Goal: Task Accomplishment & Management: Use online tool/utility

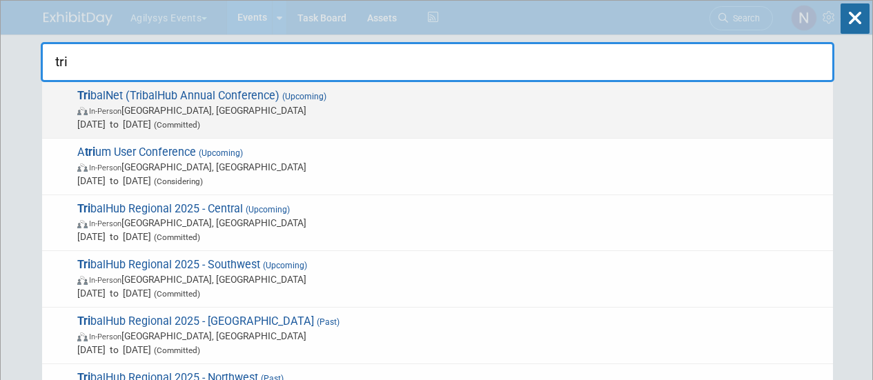
type input "tri"
click at [224, 110] on span "In-Person Reno, NV" at bounding box center [451, 110] width 749 height 14
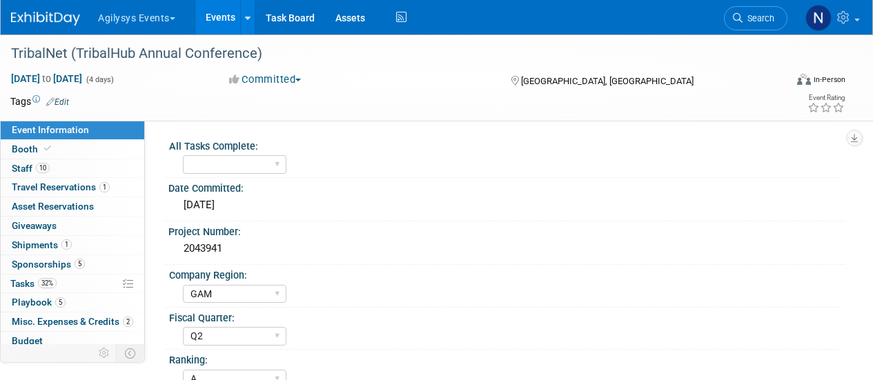
select select "GAM"
select select "Q2"
select select "A"
select select "Yes"
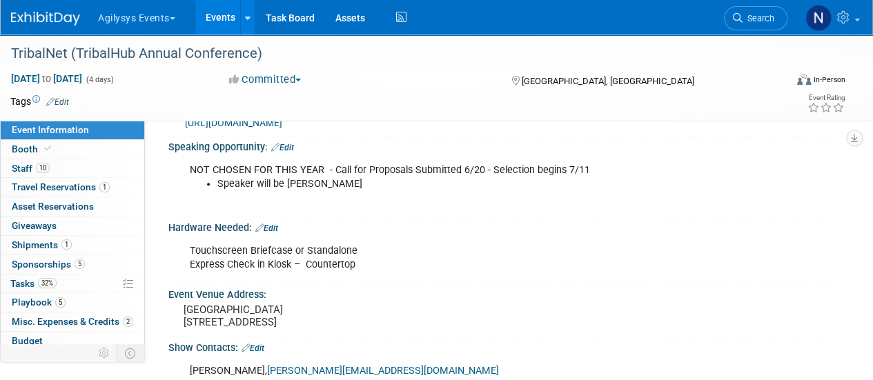
scroll to position [379, 0]
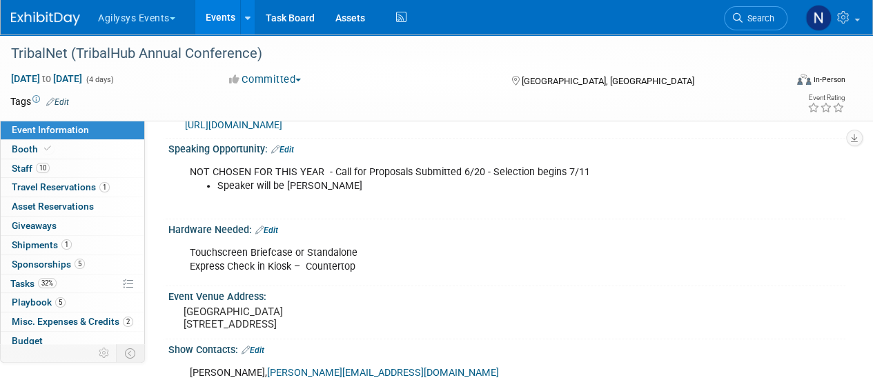
click at [69, 13] on img at bounding box center [45, 19] width 69 height 14
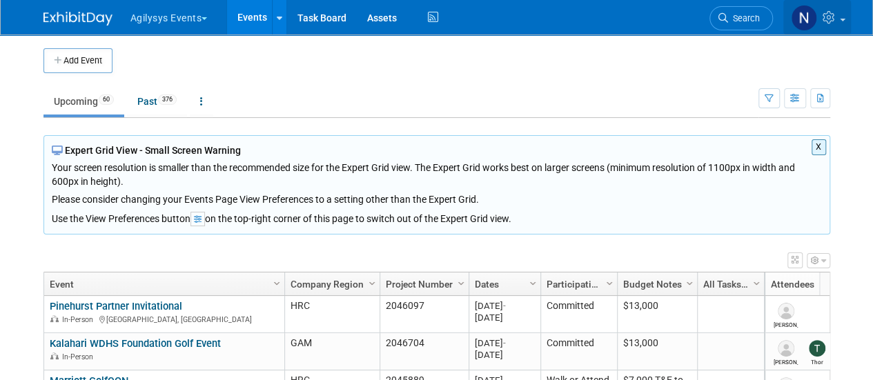
click at [840, 23] on link at bounding box center [817, 17] width 68 height 34
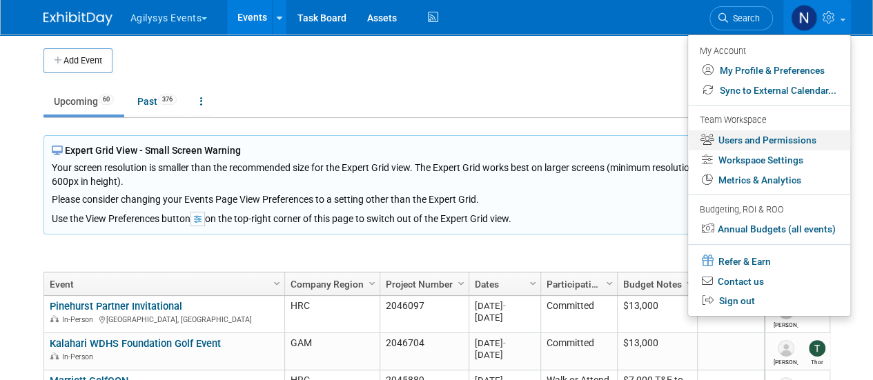
click at [762, 139] on link "Users and Permissions" at bounding box center [769, 140] width 162 height 20
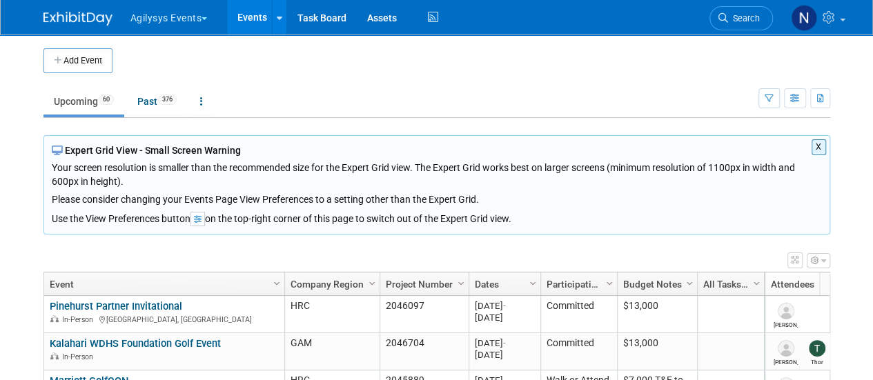
click at [822, 139] on button "X" at bounding box center [818, 147] width 14 height 16
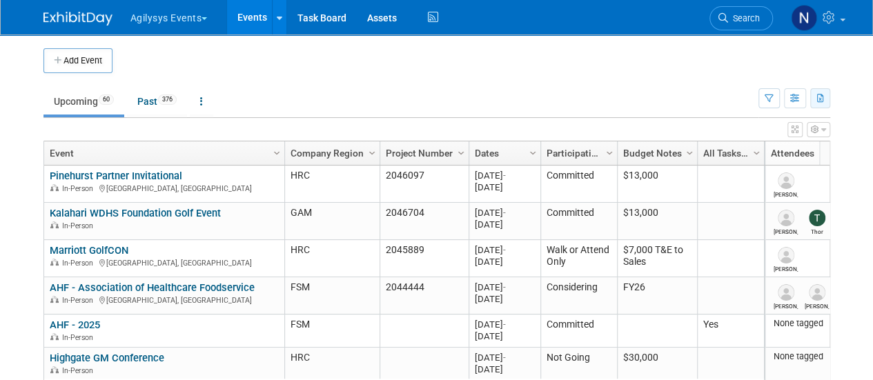
click at [824, 97] on icon "button" at bounding box center [821, 99] width 8 height 9
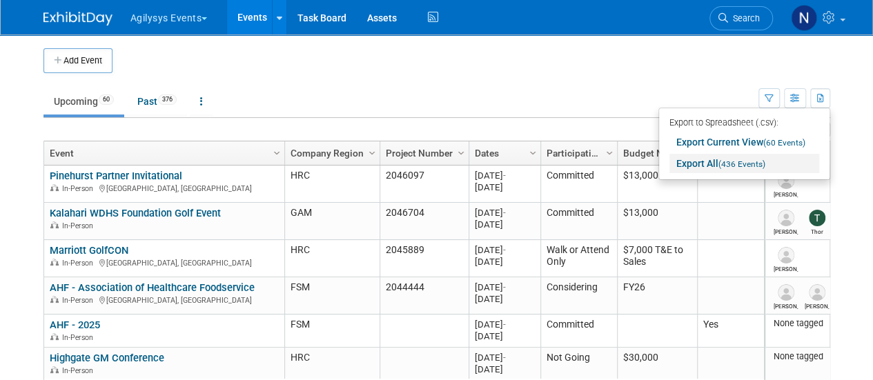
click at [709, 161] on link "Export All (436 Events)" at bounding box center [744, 163] width 150 height 19
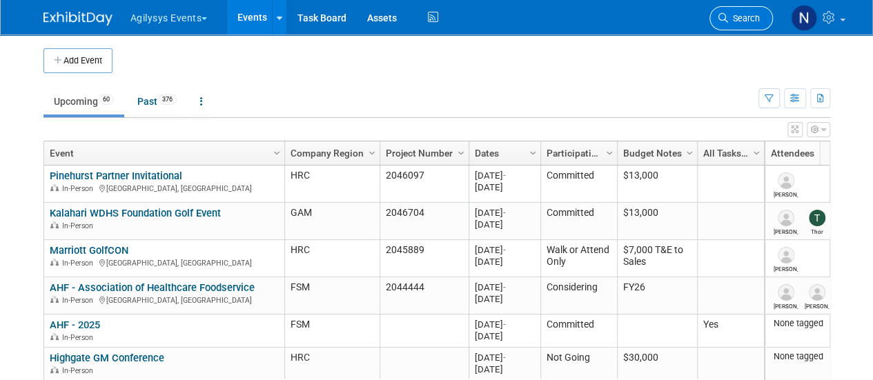
click at [720, 25] on link "Search" at bounding box center [740, 18] width 63 height 24
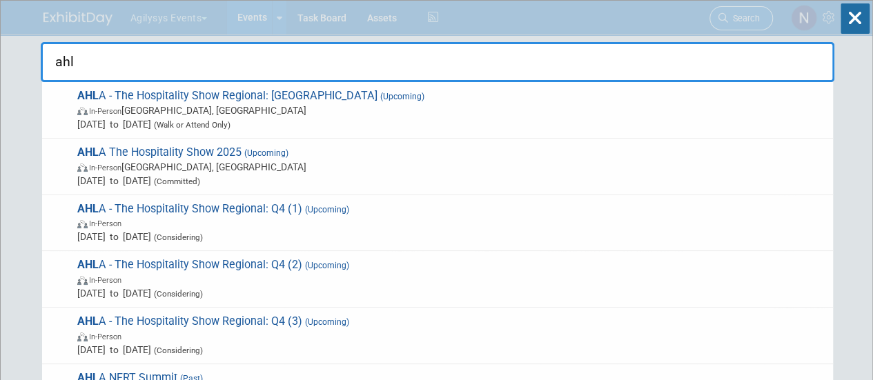
type input "ahla"
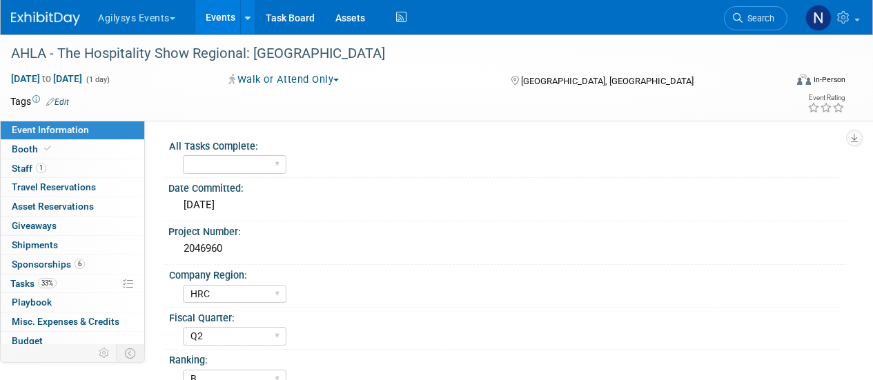
select select "HRC"
select select "Q2"
select select "B"
select select "Yes"
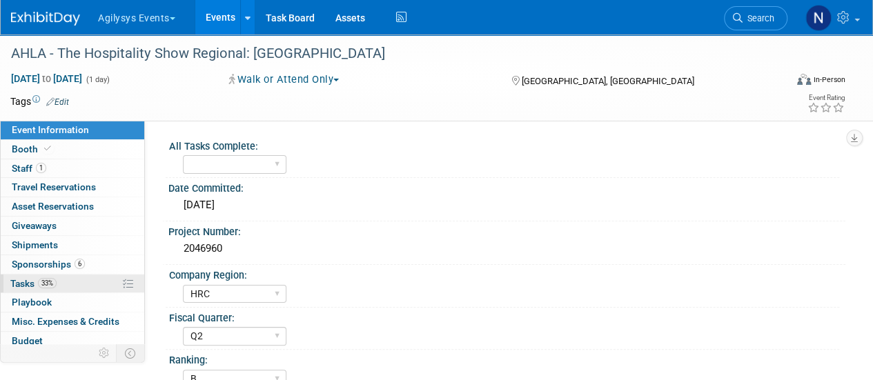
click at [56, 286] on span "Tasks 33%" at bounding box center [33, 283] width 46 height 11
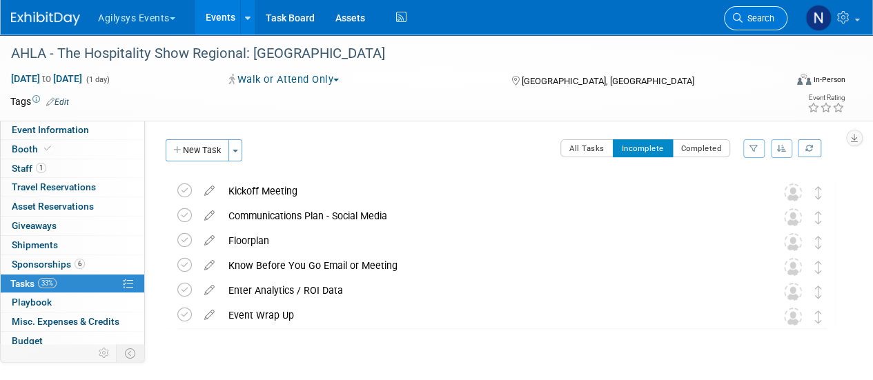
click at [769, 17] on span "Search" at bounding box center [758, 18] width 32 height 10
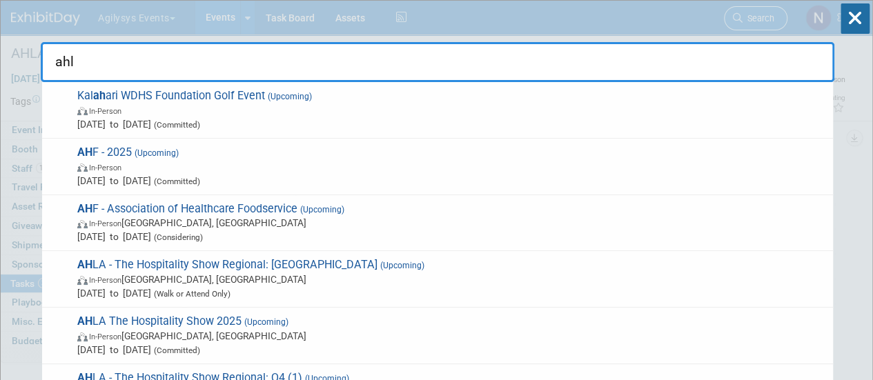
type input "ahla"
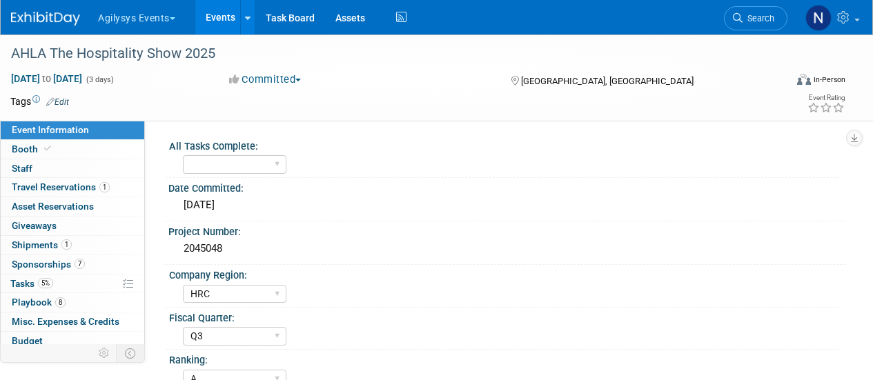
select select "HRC"
select select "Q3"
select select "A"
select select "Yes"
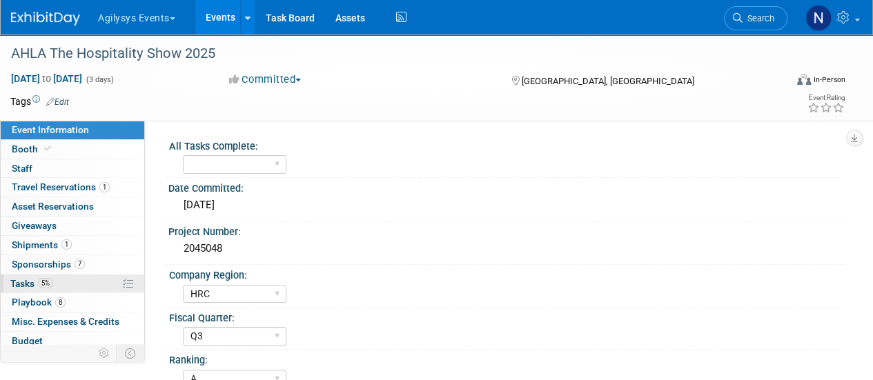
click at [85, 283] on link "5% Tasks 5%" at bounding box center [73, 284] width 144 height 19
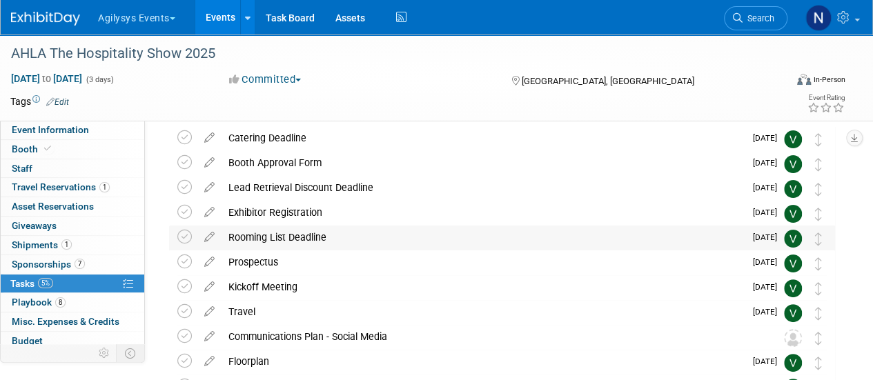
scroll to position [47, 0]
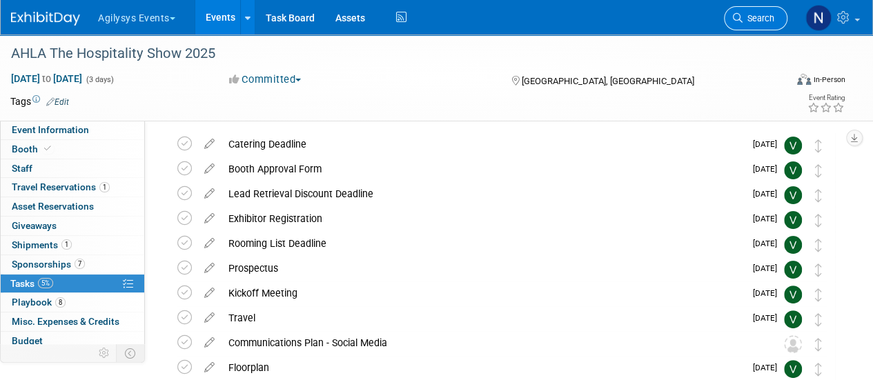
click at [757, 27] on link "Search" at bounding box center [755, 18] width 63 height 24
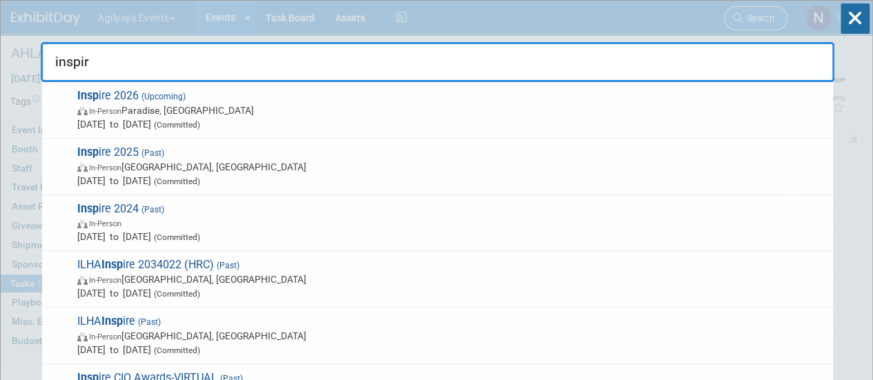
type input "inspire"
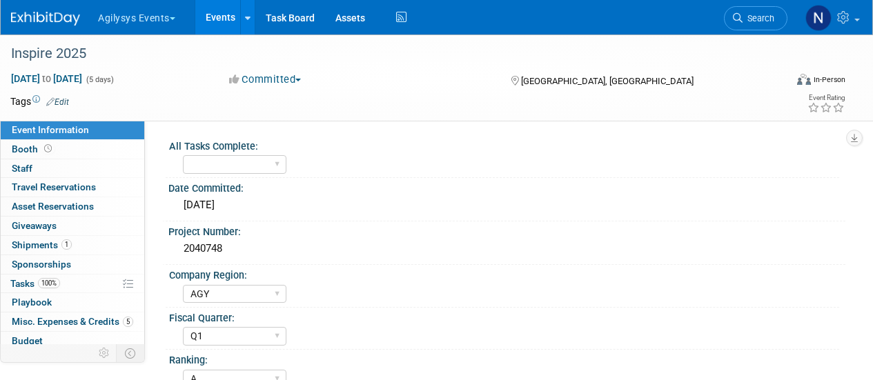
select select "AGY"
select select "Q1"
select select "A"
select select "Yes"
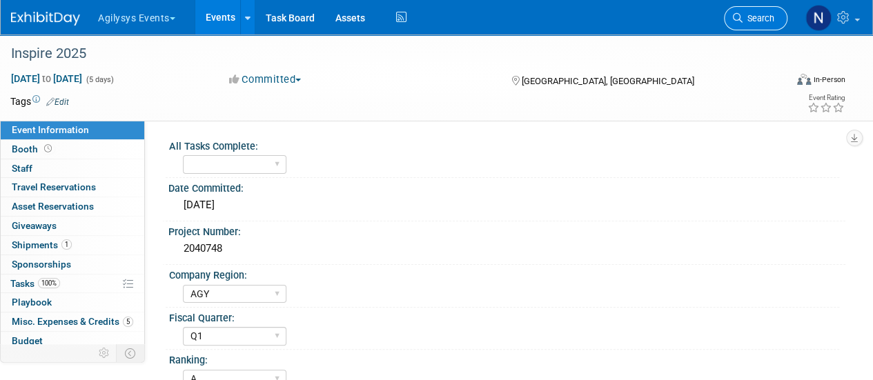
click at [770, 19] on span "Search" at bounding box center [758, 18] width 32 height 10
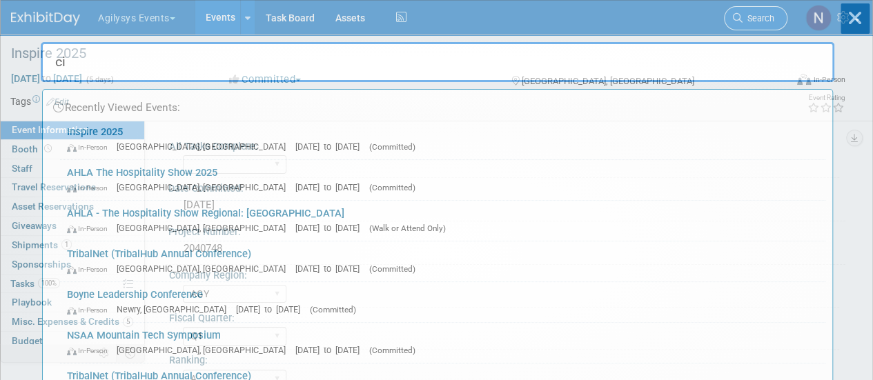
type input "cio"
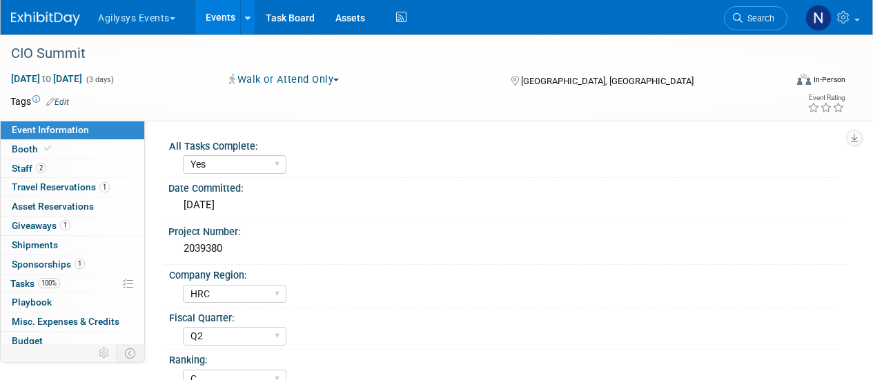
select select "Yes"
select select "HRC"
select select "Q2"
select select "C"
select select "Yes"
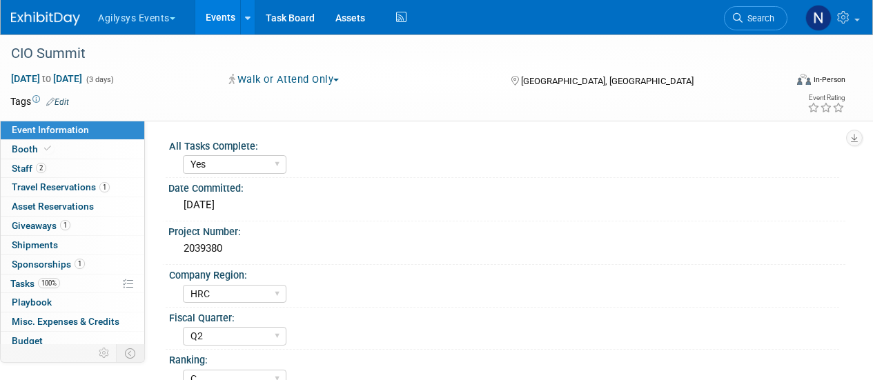
select select "Yes"
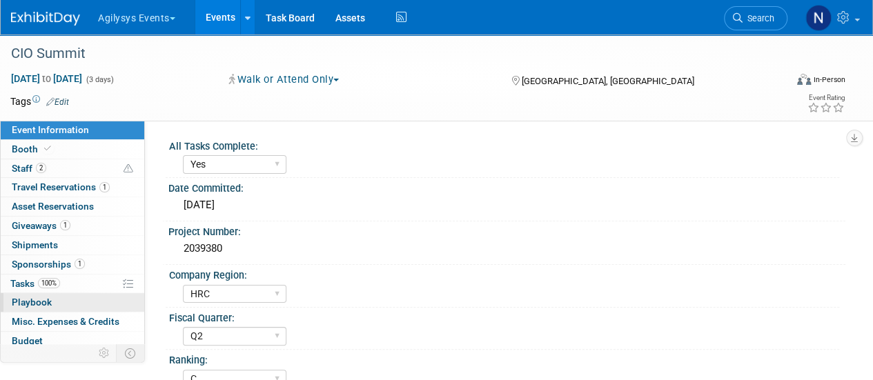
scroll to position [61, 0]
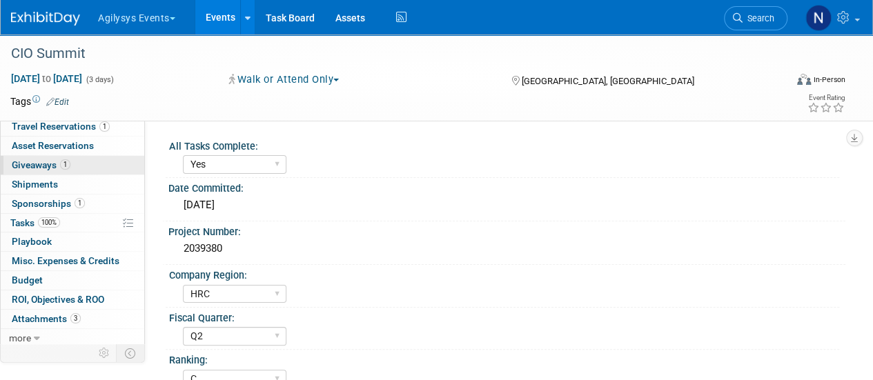
click at [71, 164] on link "1 Giveaways 1" at bounding box center [73, 165] width 144 height 19
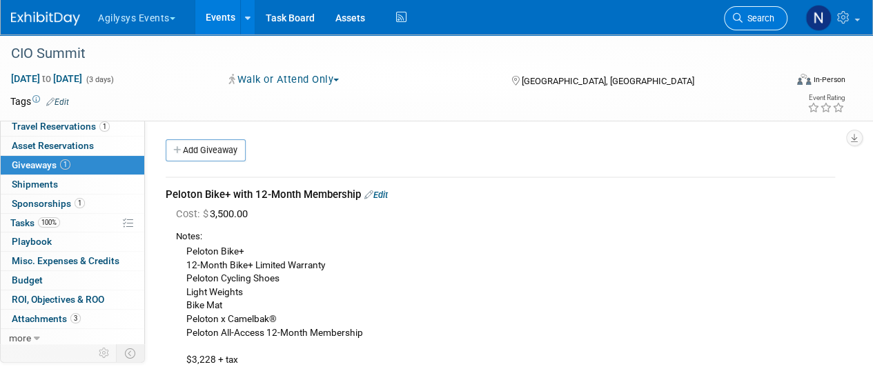
click at [745, 14] on span "Search" at bounding box center [758, 18] width 32 height 10
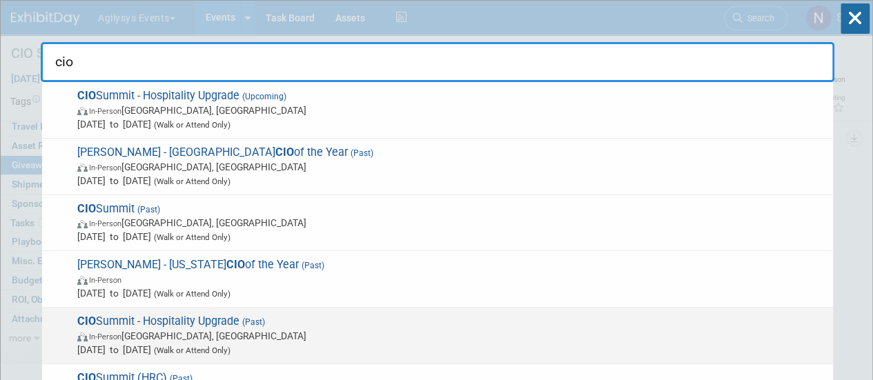
type input "cio"
click at [425, 329] on span "In-Person Austin, TX" at bounding box center [451, 336] width 749 height 14
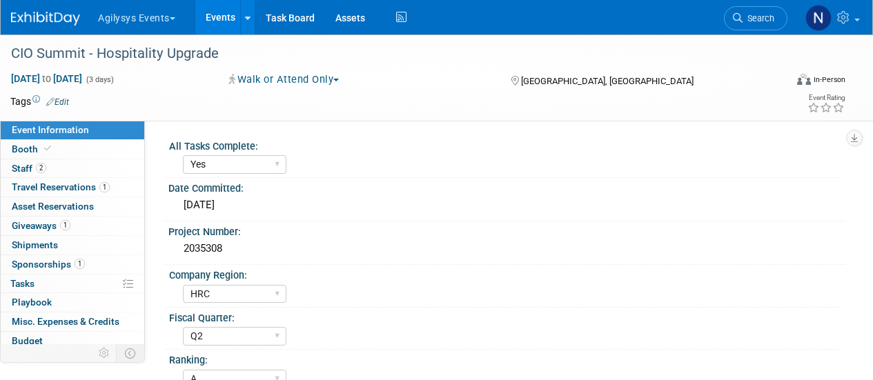
select select "Yes"
select select "HRC"
select select "Q2"
select select "A"
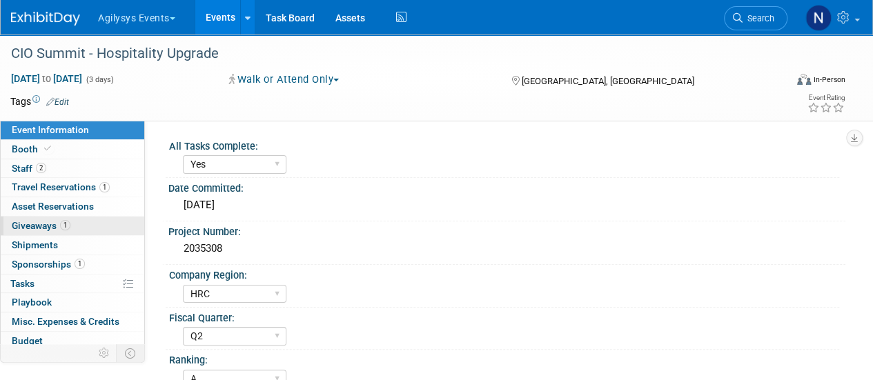
click at [83, 229] on link "1 Giveaways 1" at bounding box center [73, 226] width 144 height 19
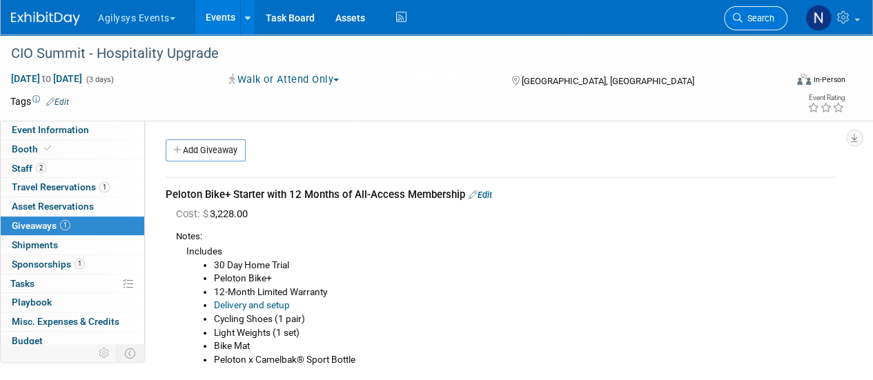
click at [745, 28] on link "Search" at bounding box center [755, 18] width 63 height 24
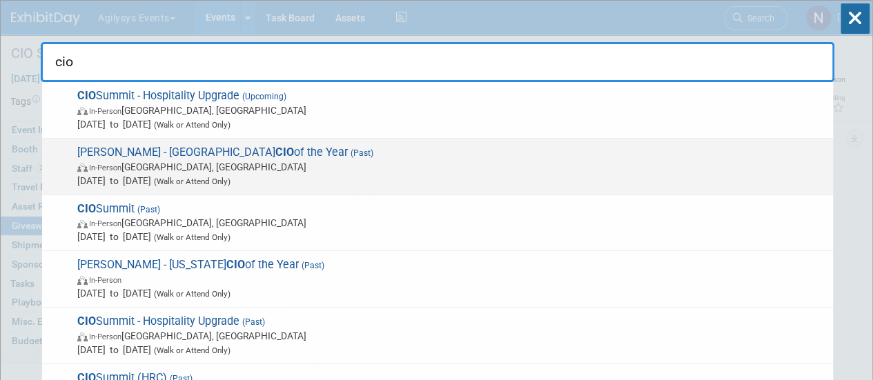
scroll to position [70, 0]
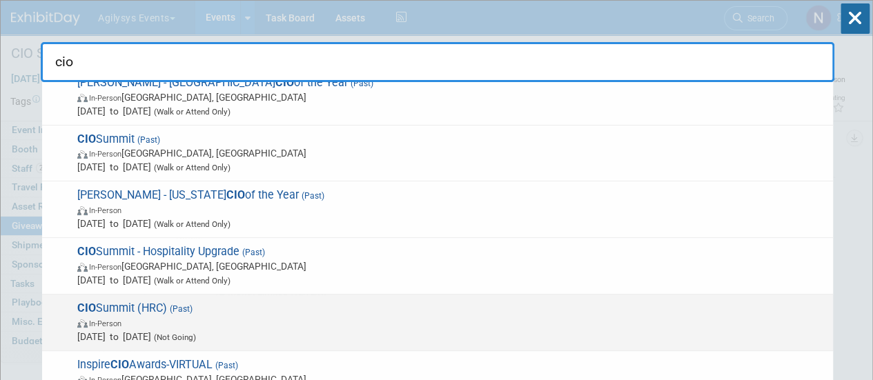
type input "cio"
click at [538, 311] on span "CIO Summit (HRC) (Past) In-Person Sep 7, 2022 to Sep 9, 2022 (Not Going)" at bounding box center [449, 323] width 753 height 42
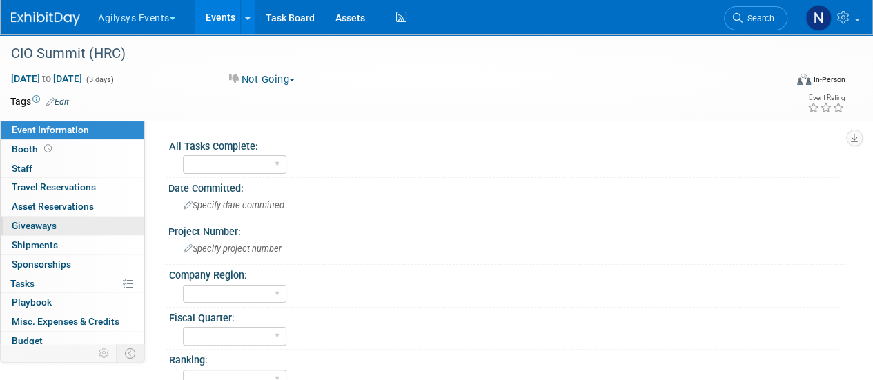
click at [90, 224] on link "0 Giveaways 0" at bounding box center [73, 226] width 144 height 19
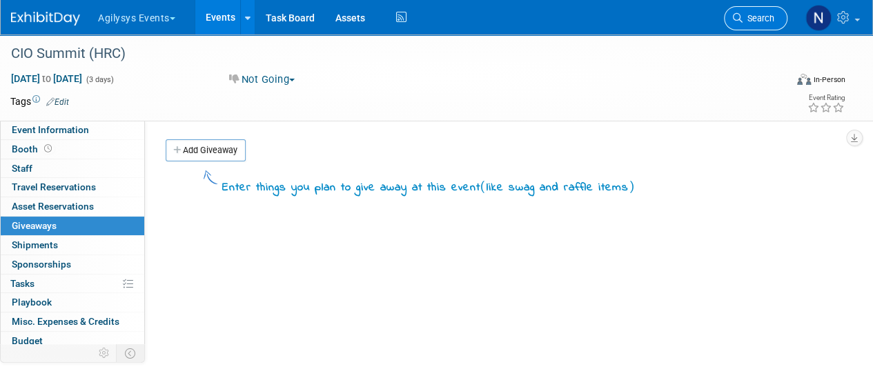
click at [742, 19] on span "Search" at bounding box center [758, 18] width 32 height 10
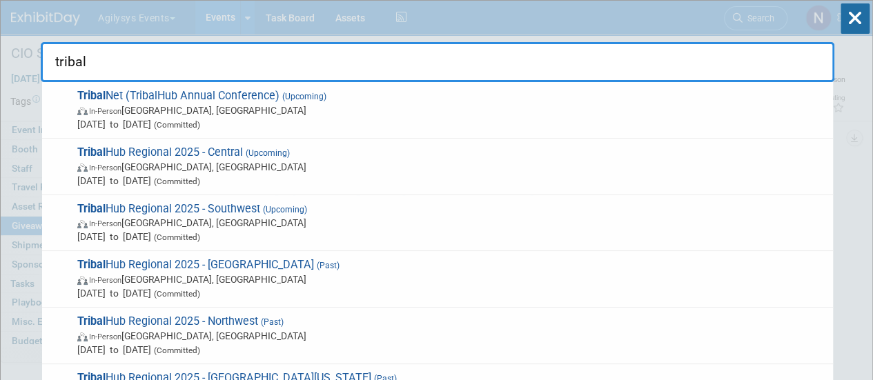
type input "tribal"
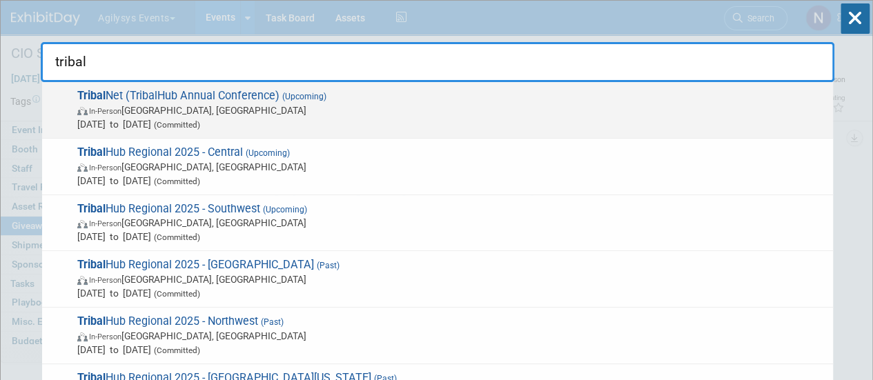
click at [211, 103] on span "In-Person [GEOGRAPHIC_DATA], [GEOGRAPHIC_DATA]" at bounding box center [451, 110] width 749 height 14
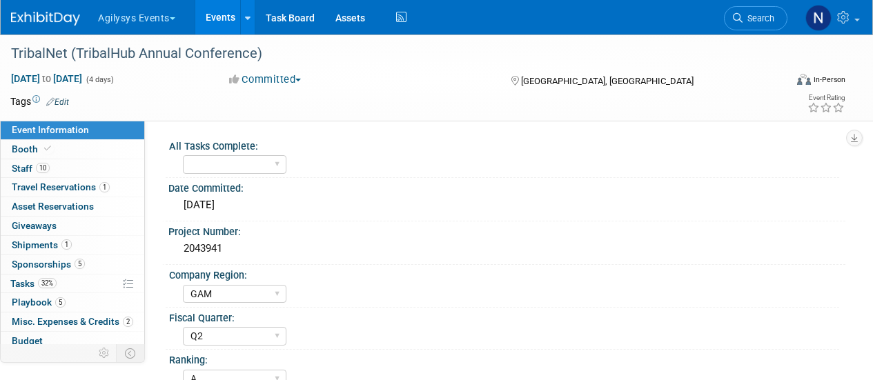
select select "GAM"
select select "Q2"
select select "A"
select select "Yes"
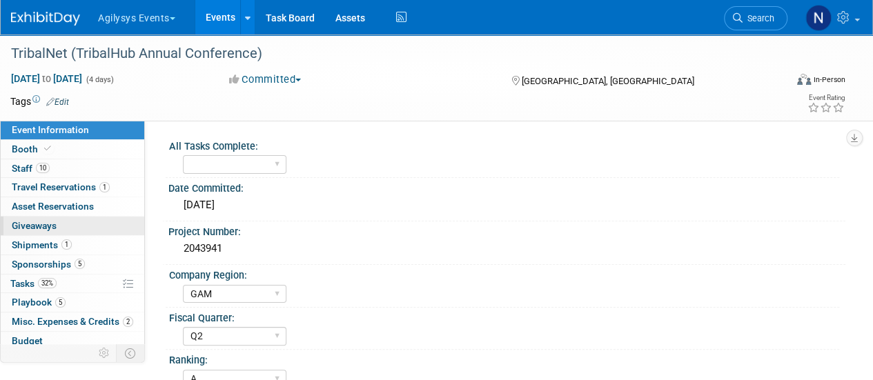
click at [53, 231] on link "0 Giveaways 0" at bounding box center [73, 226] width 144 height 19
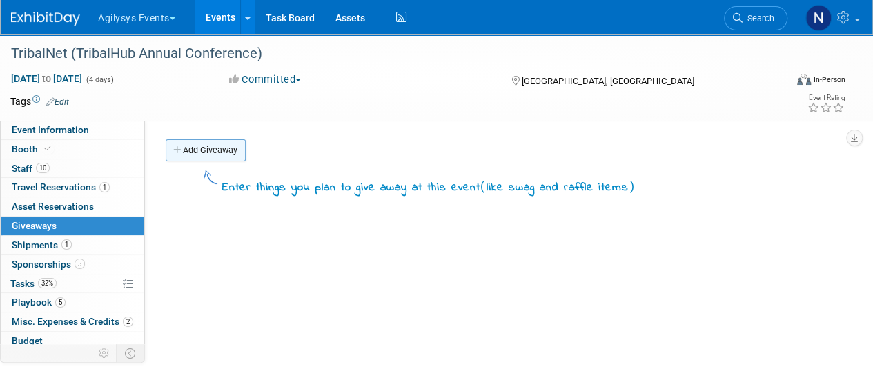
click at [215, 159] on link "Add Giveaway" at bounding box center [206, 150] width 80 height 22
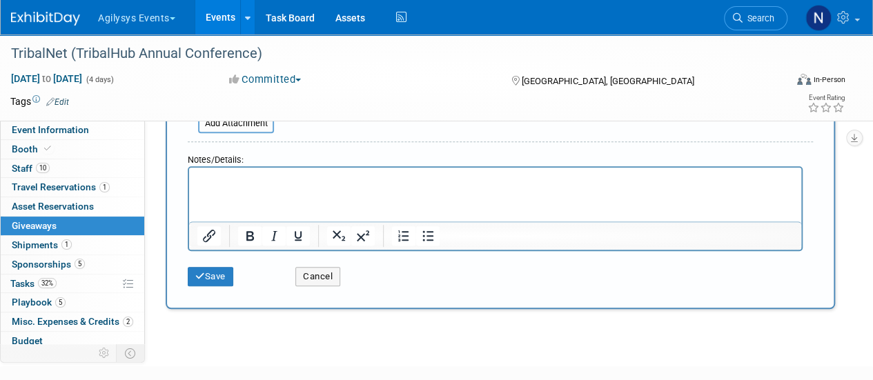
scroll to position [308, 0]
type input "Sonos Roam Speaker"
click at [233, 186] on html at bounding box center [495, 176] width 612 height 19
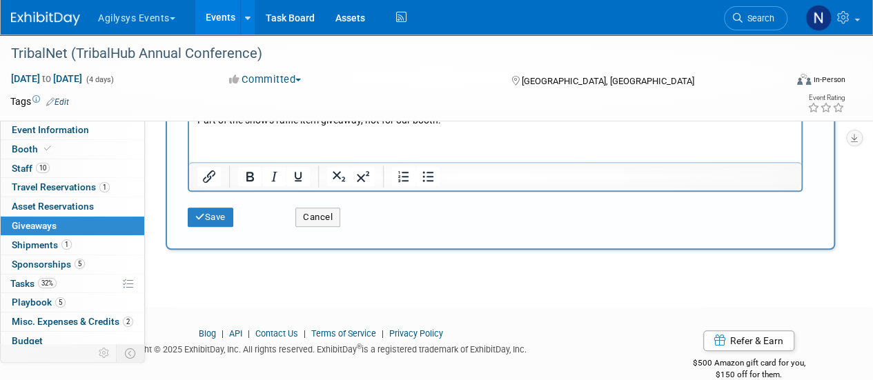
scroll to position [388, 0]
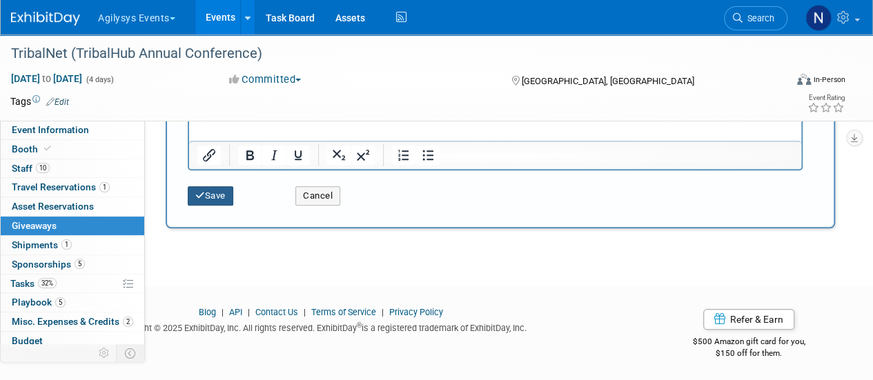
click at [202, 191] on icon "submit" at bounding box center [200, 195] width 10 height 9
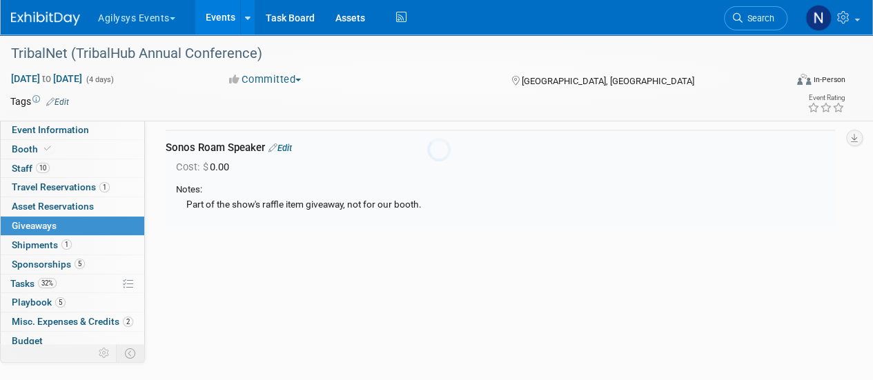
scroll to position [30, 0]
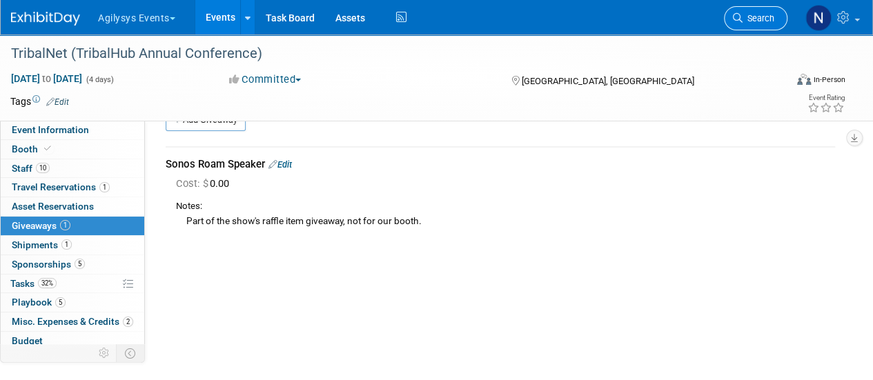
click at [752, 15] on span "Search" at bounding box center [758, 18] width 32 height 10
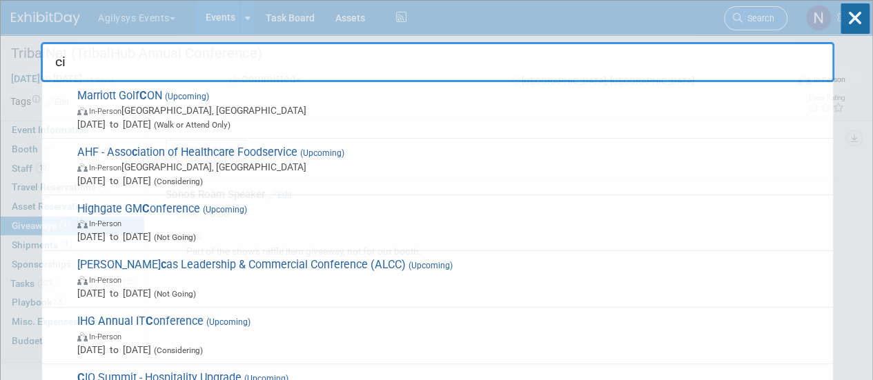
type input "cio"
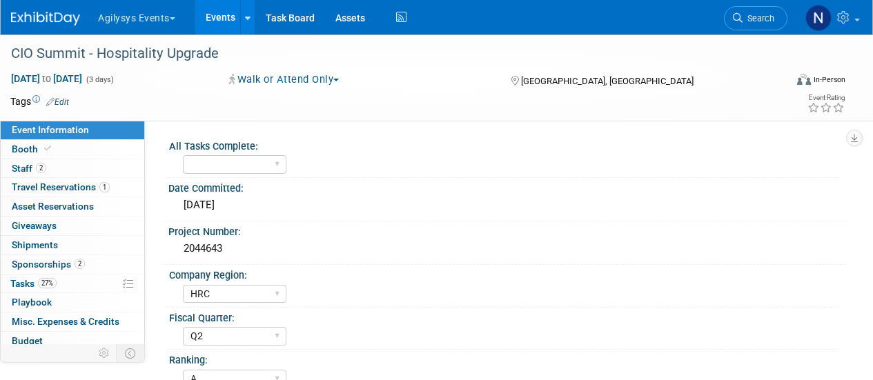
select select "HRC"
select select "Q2"
select select "A"
select select "Yes"
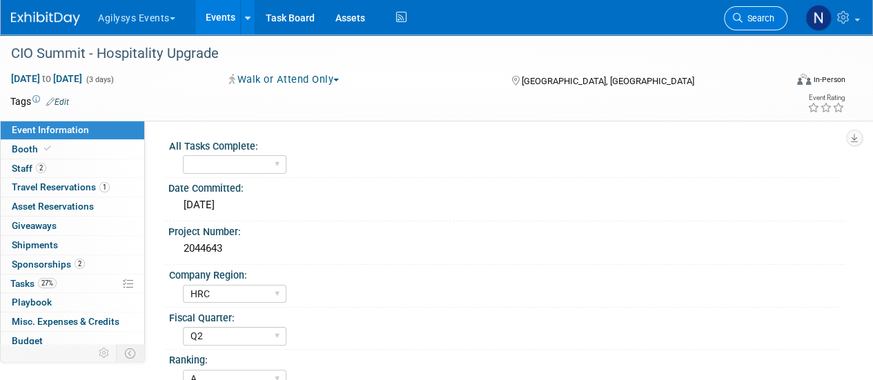
click at [753, 19] on span "Search" at bounding box center [758, 18] width 32 height 10
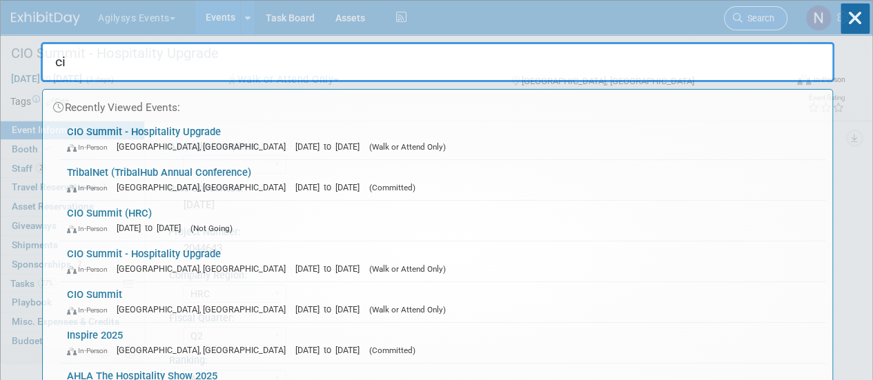
type input "cio"
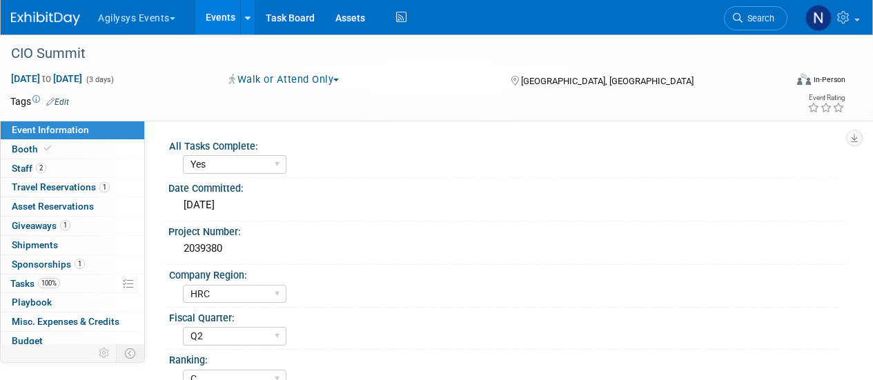
select select "Yes"
select select "HRC"
select select "Q2"
select select "C"
select select "Yes"
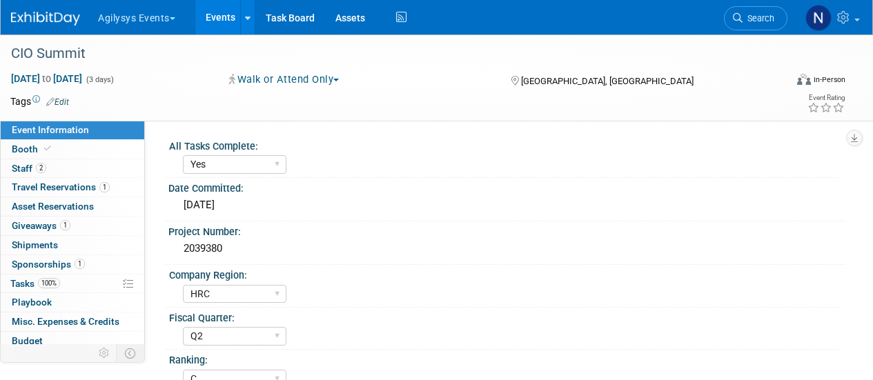
select select "Yes"
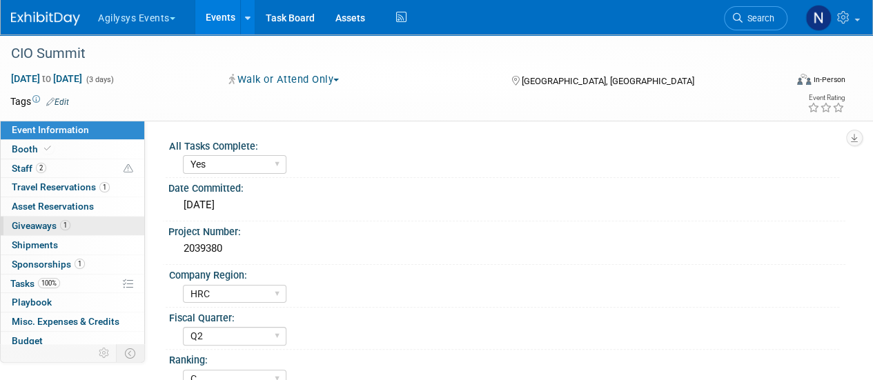
click at [99, 220] on link "1 Giveaways 1" at bounding box center [73, 226] width 144 height 19
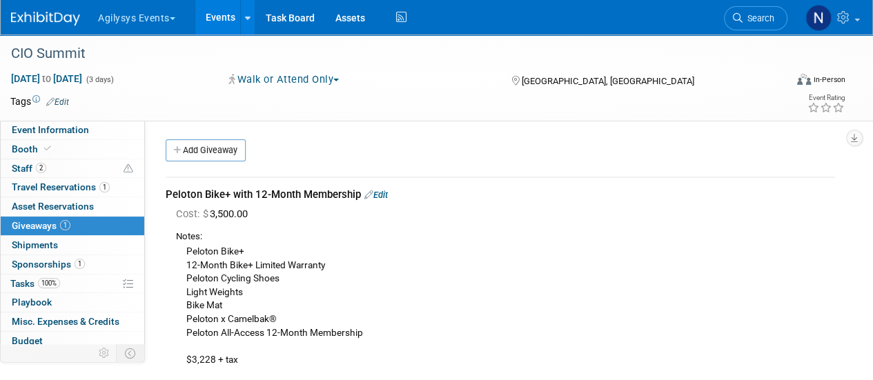
scroll to position [54, 0]
